Goal: Information Seeking & Learning: Find specific fact

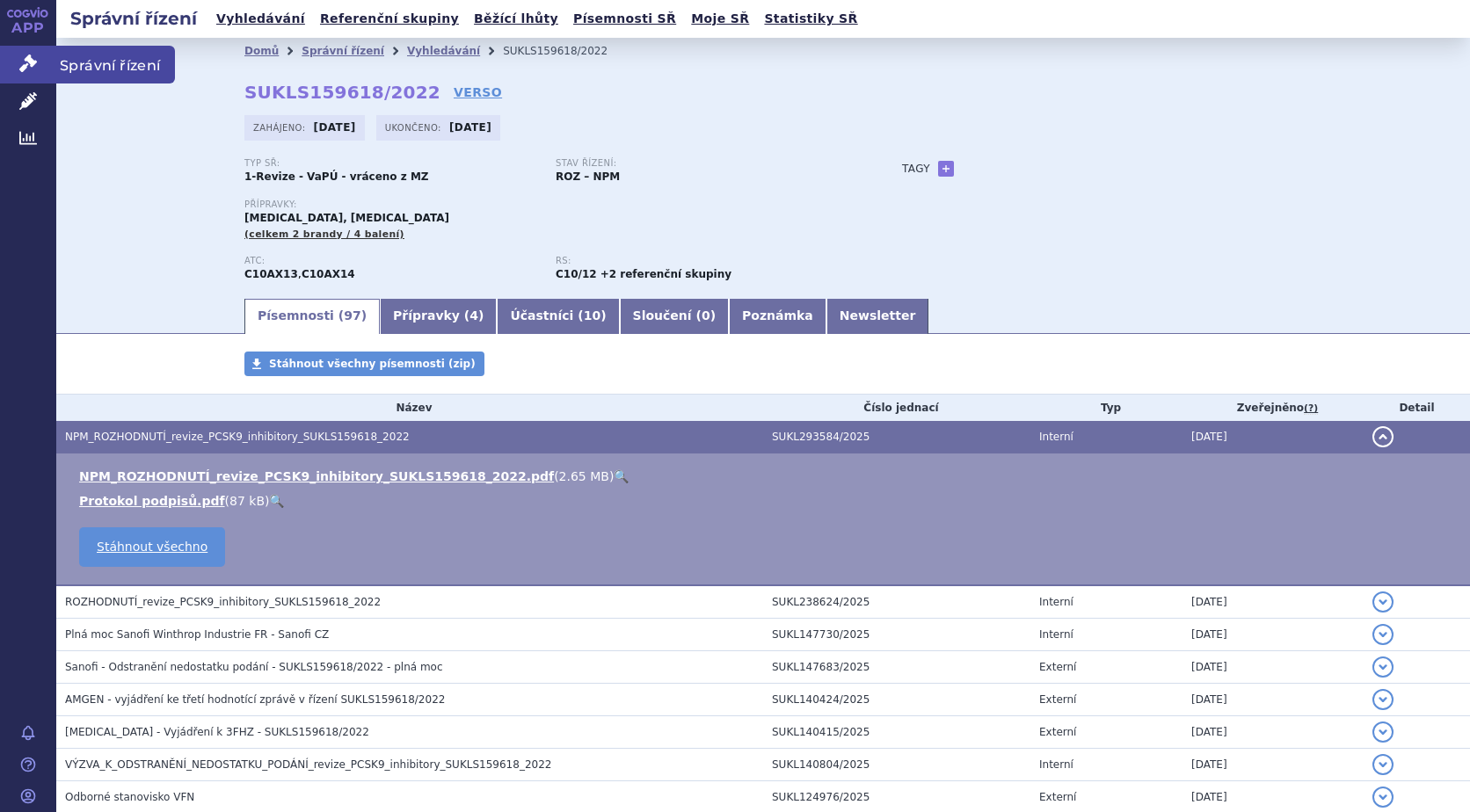
click at [120, 57] on span "Správní řízení" at bounding box center [115, 64] width 118 height 37
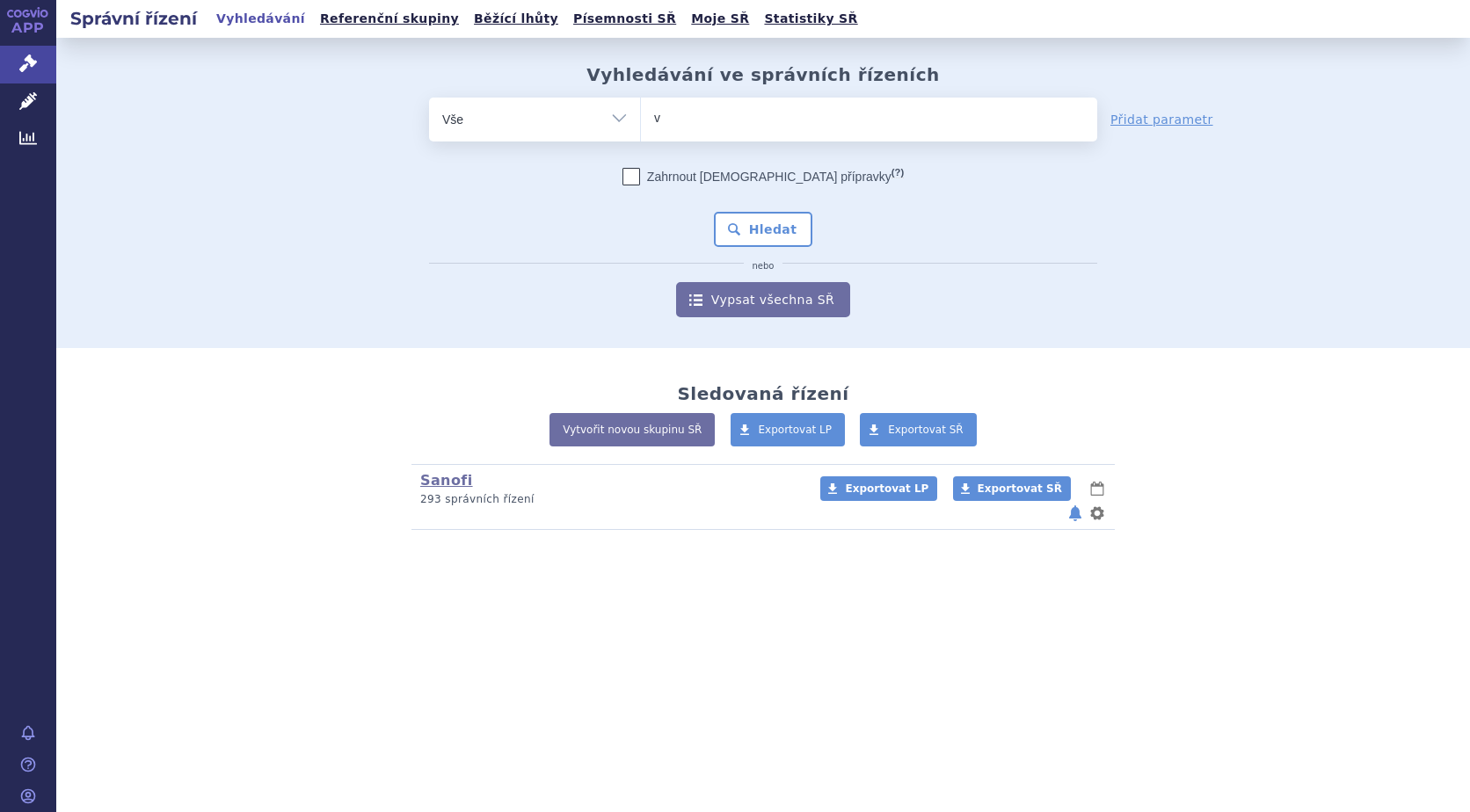
type input "va"
type input "vax"
type input "vaxi"
type input "vaxig"
type input "vaxigri"
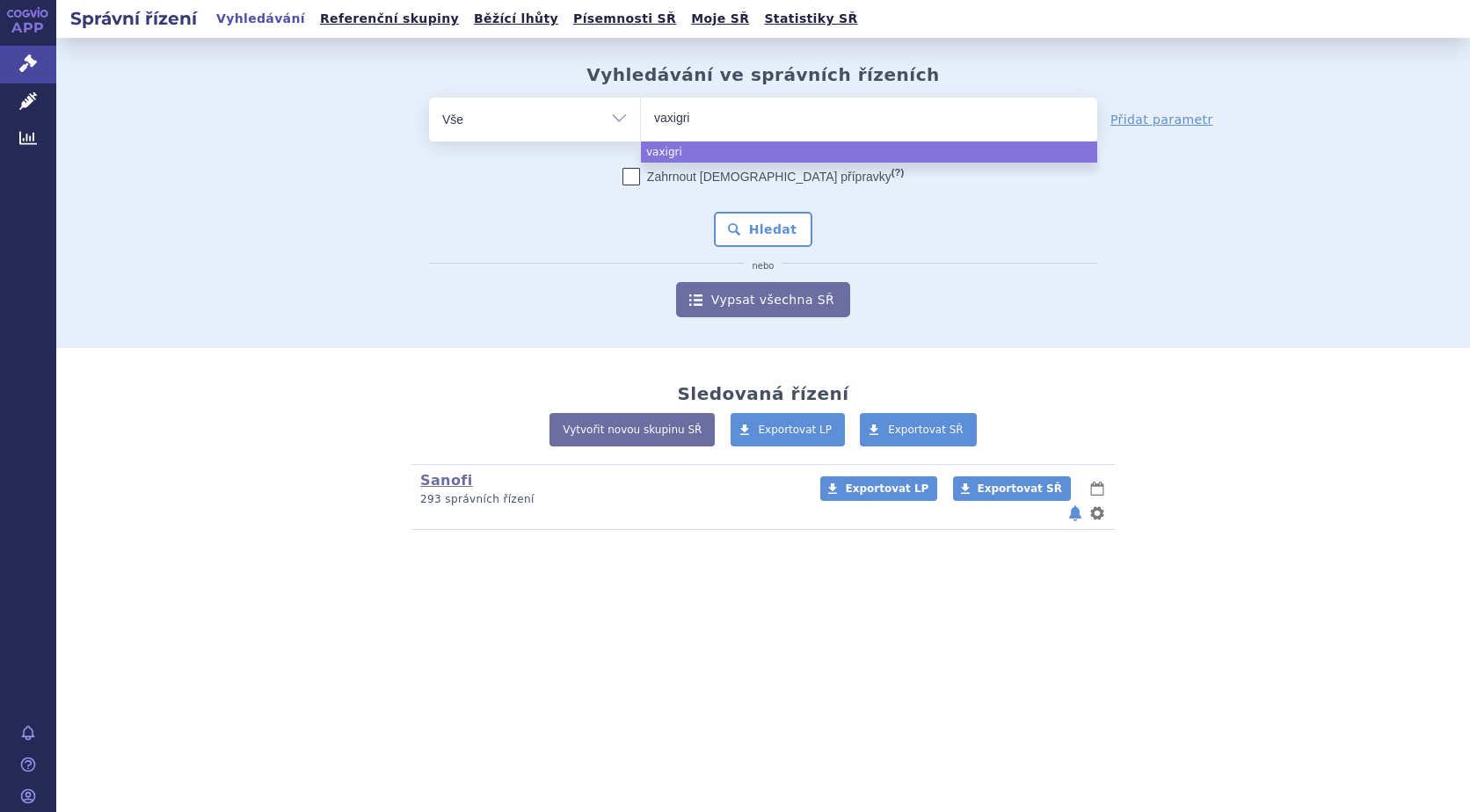
type input "vaxigrip"
select select "vaxigrip"
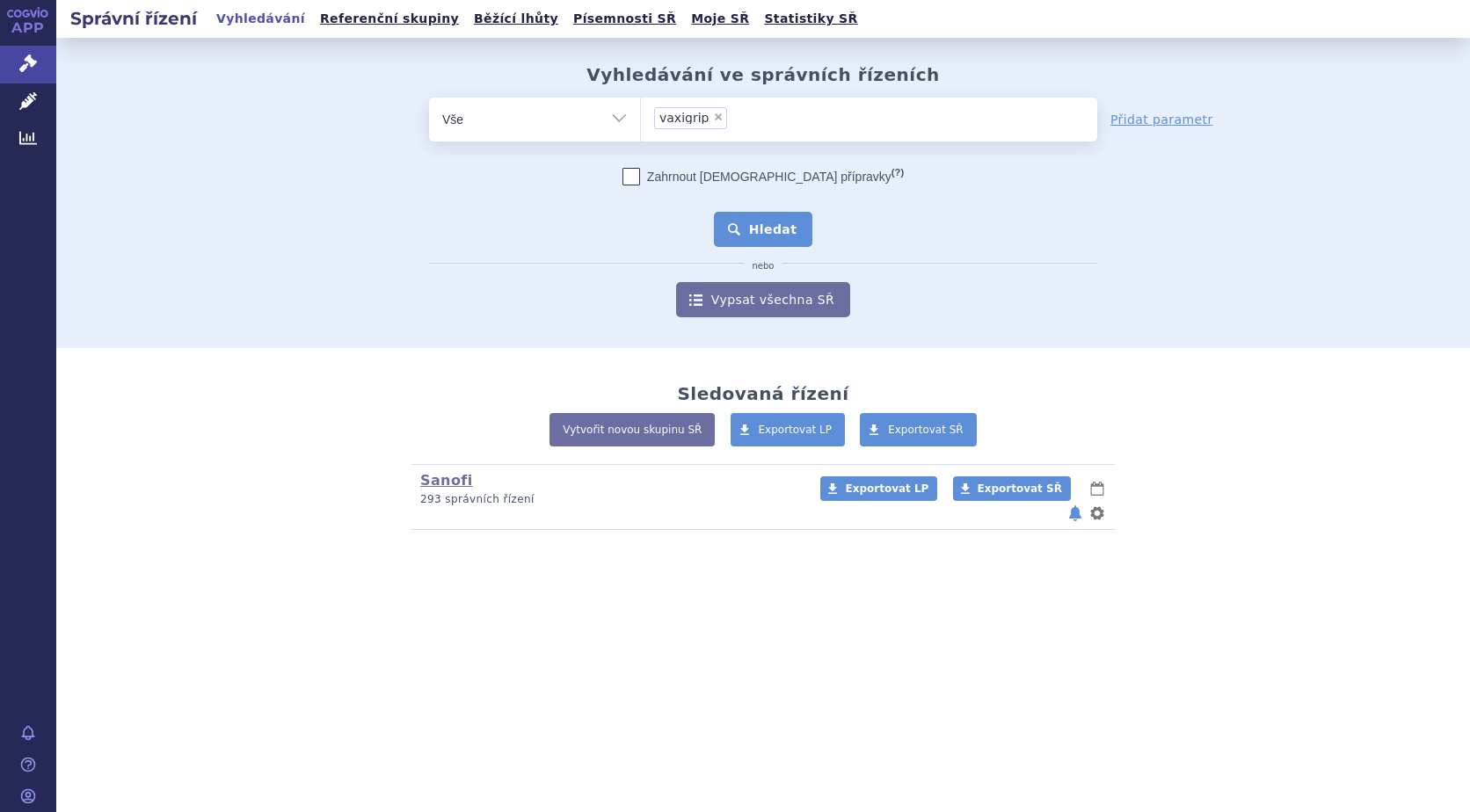
click at [762, 232] on button "Hledat" at bounding box center [764, 229] width 99 height 35
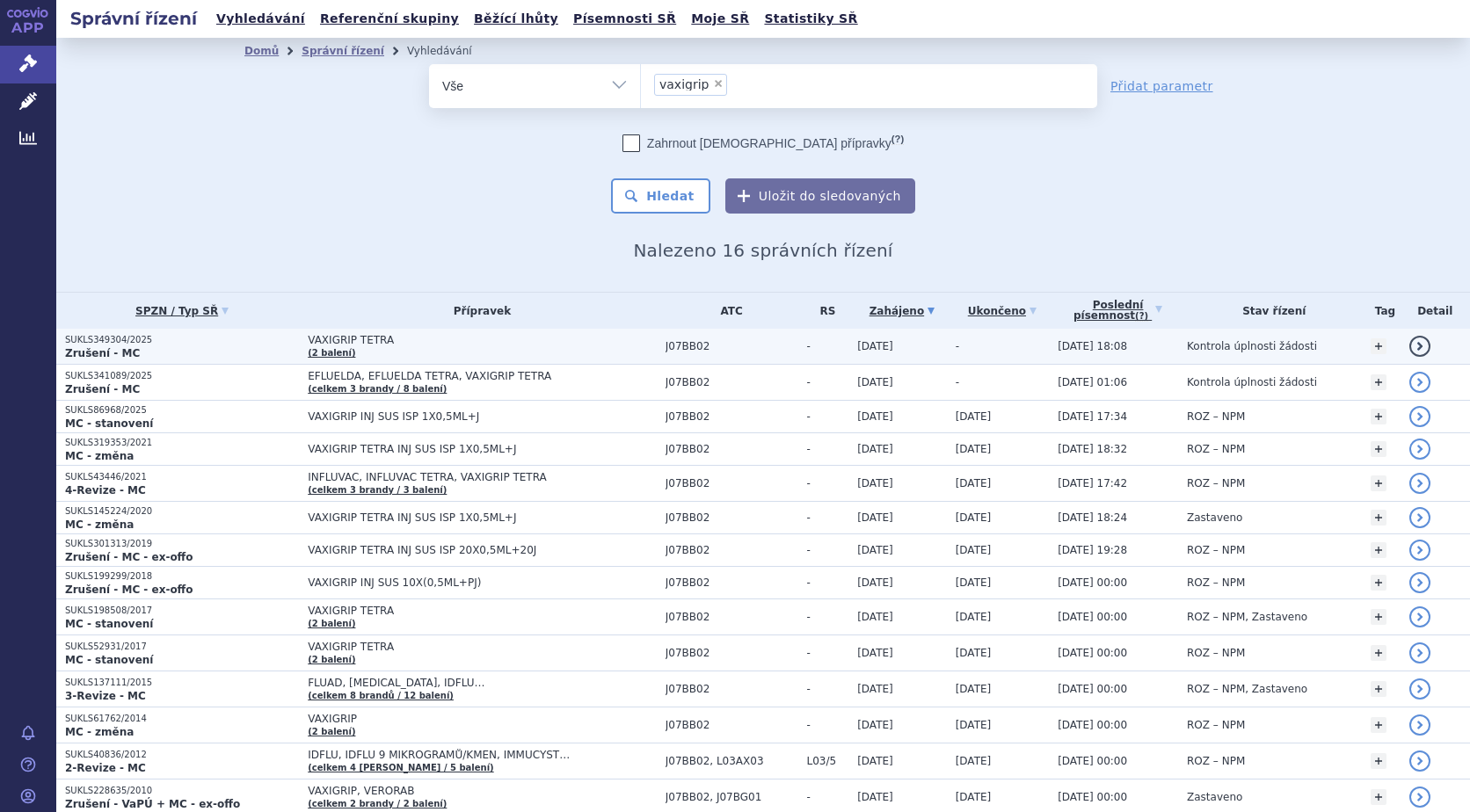
click at [1409, 343] on link "detail" at bounding box center [1420, 346] width 21 height 21
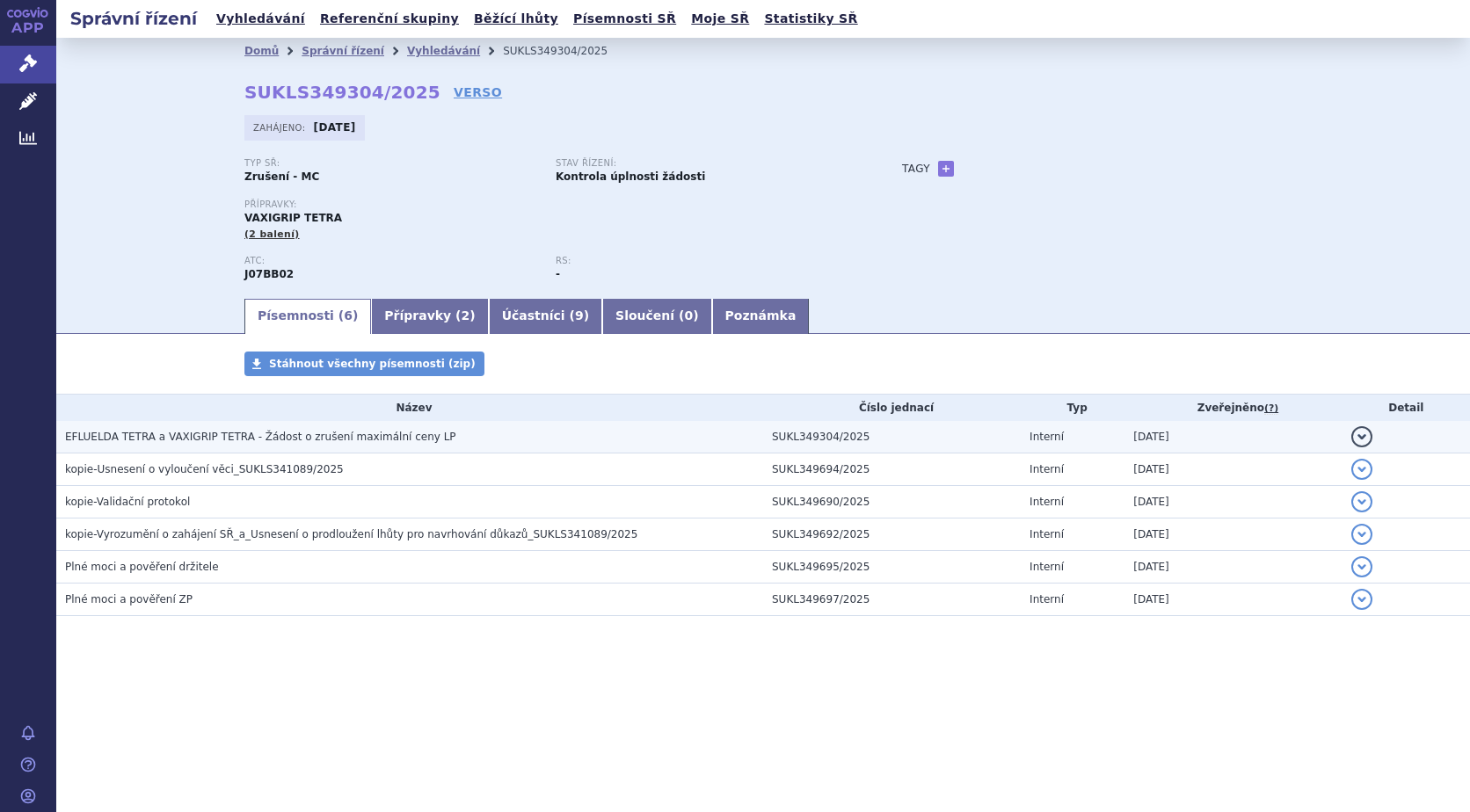
click at [1366, 432] on button "detail" at bounding box center [1361, 437] width 21 height 21
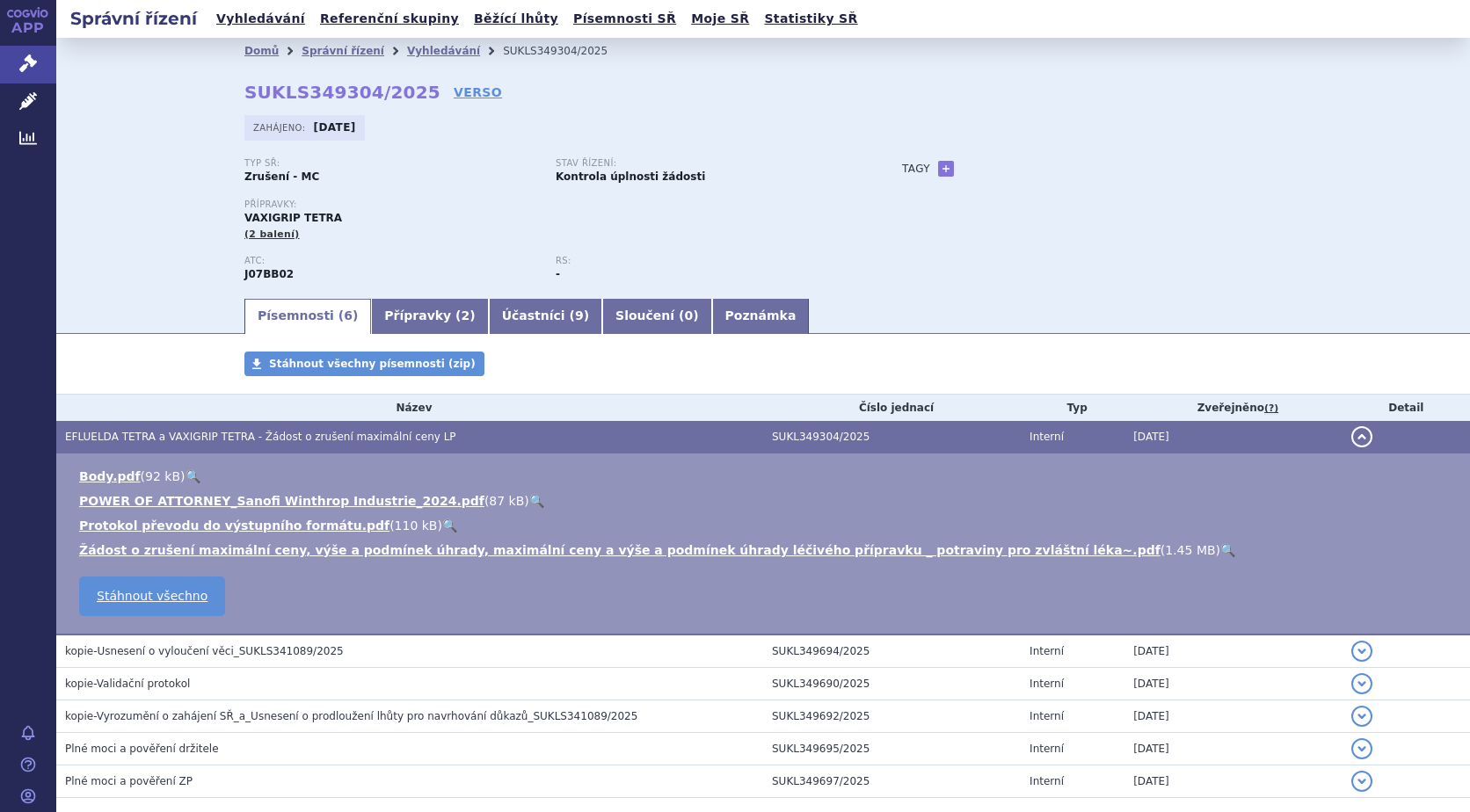
click at [1220, 549] on link "🔍" at bounding box center [1226, 550] width 15 height 14
click at [529, 500] on link "🔍" at bounding box center [536, 501] width 15 height 14
click at [442, 524] on link "🔍" at bounding box center [449, 525] width 15 height 14
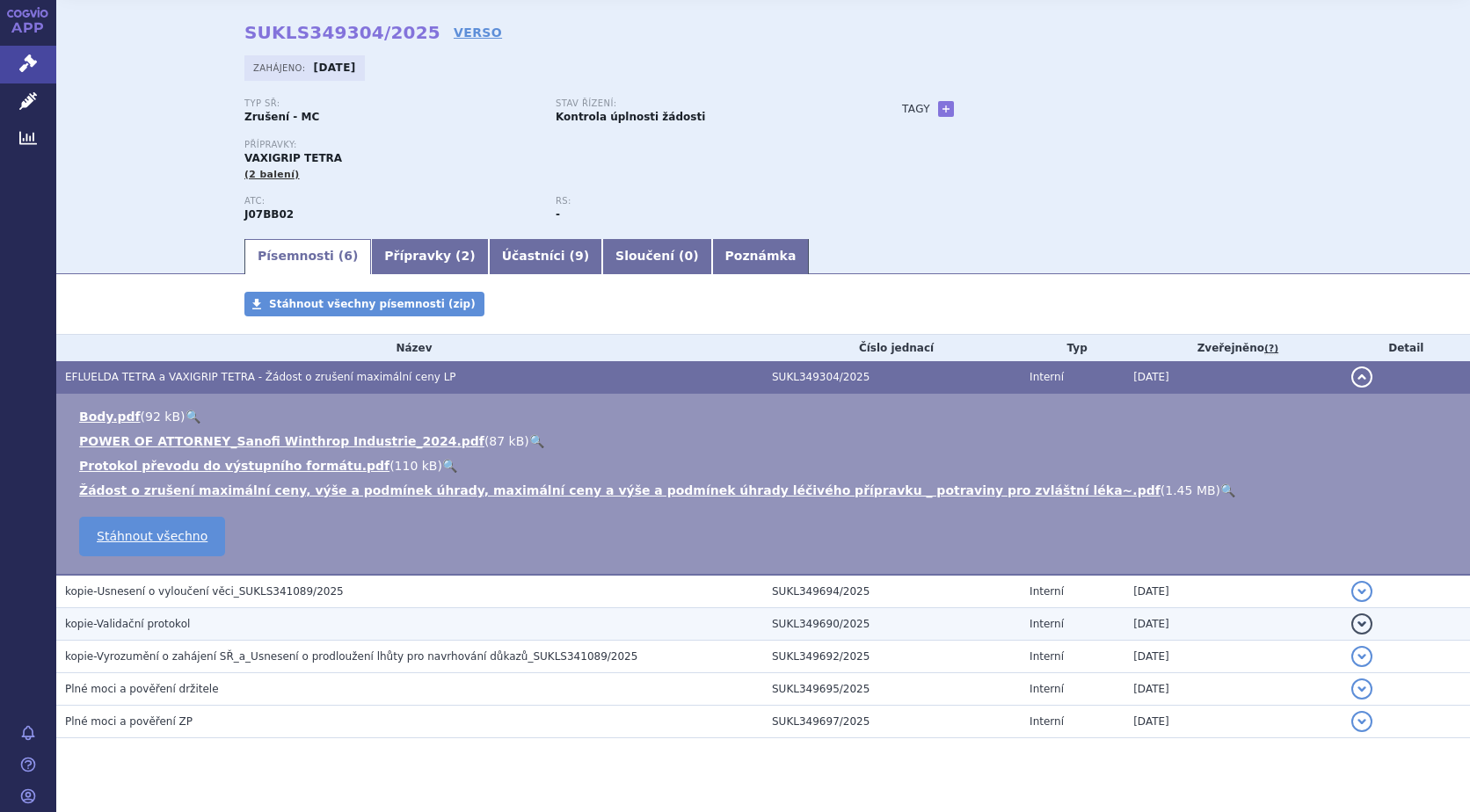
scroll to position [88, 0]
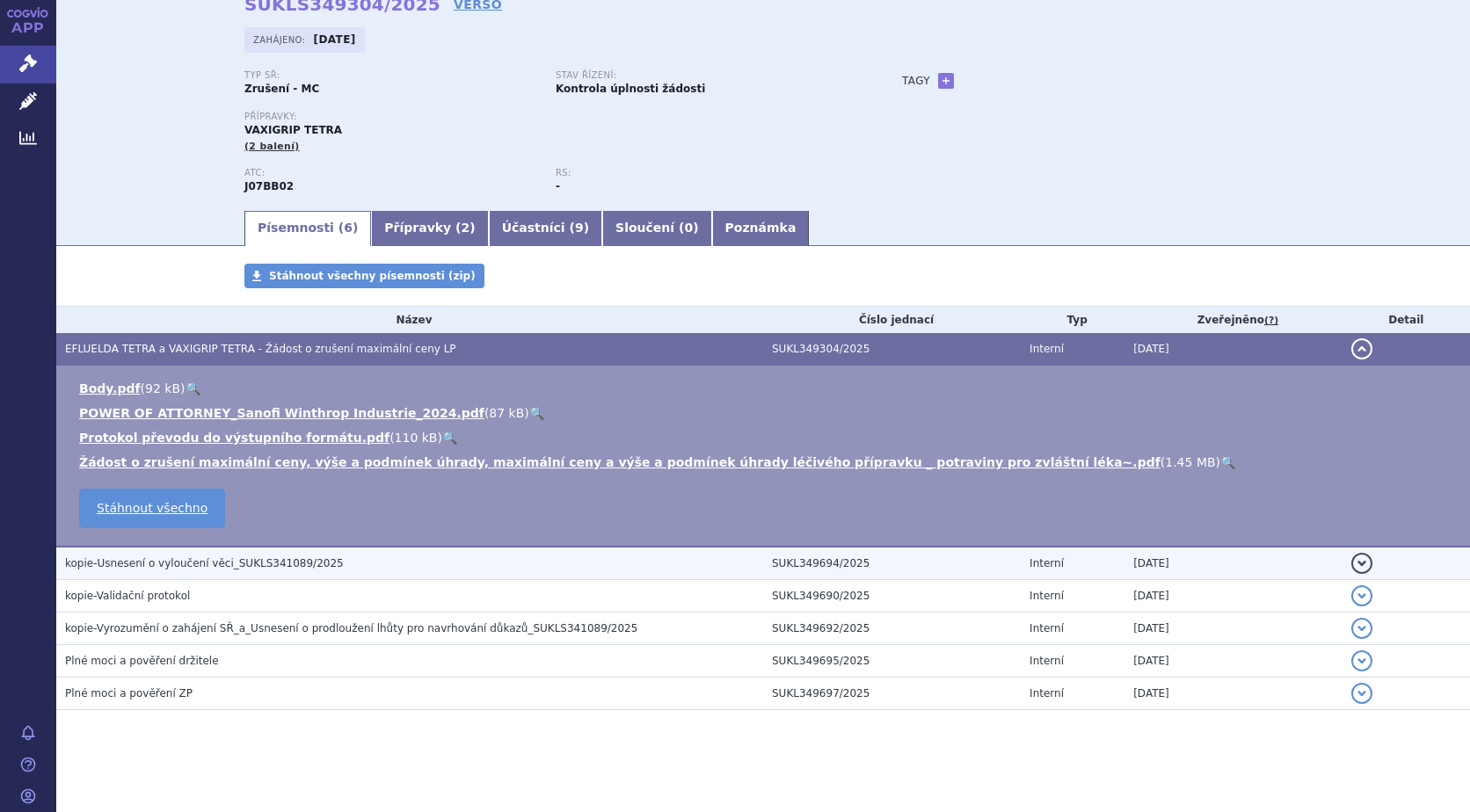
click at [1351, 561] on button "detail" at bounding box center [1361, 564] width 21 height 21
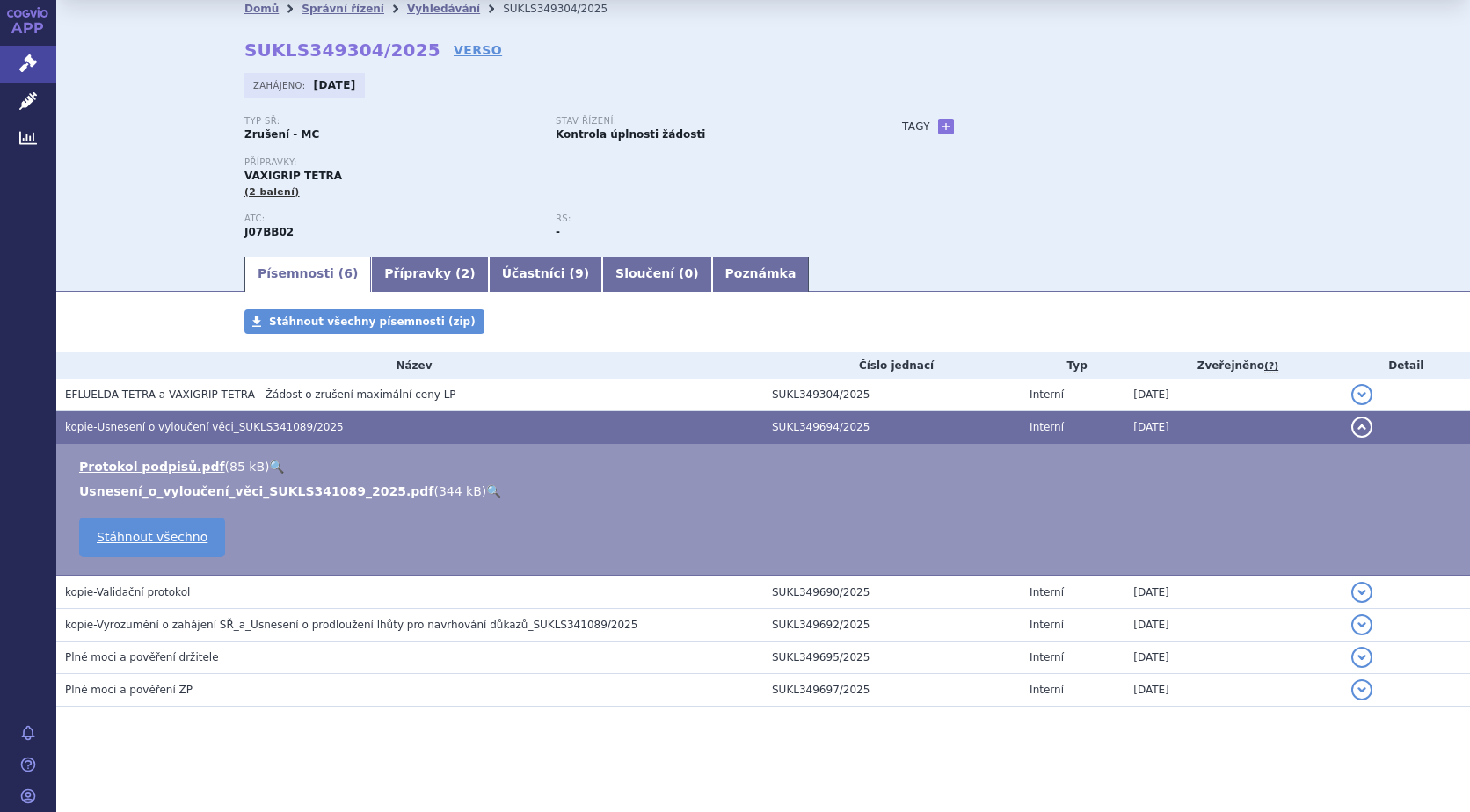
click at [486, 489] on link "🔍" at bounding box center [493, 491] width 15 height 14
